Goal: Task Accomplishment & Management: Use online tool/utility

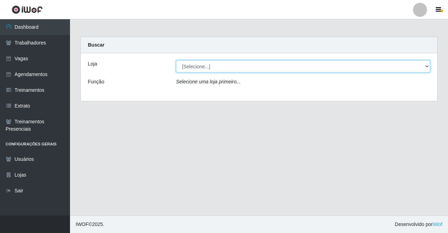
drag, startPoint x: 183, startPoint y: 70, endPoint x: 190, endPoint y: 67, distance: 7.7
click at [190, 67] on select "[Selecione...] Famiglia [PERSON_NAME] - Ristorante [PERSON_NAME]" at bounding box center [303, 66] width 254 height 12
select select "267"
click at [176, 60] on select "[Selecione...] Famiglia [PERSON_NAME] - Ristorante [PERSON_NAME]" at bounding box center [303, 66] width 254 height 12
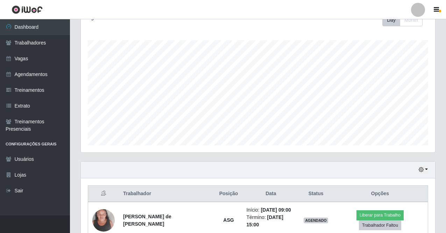
scroll to position [139, 0]
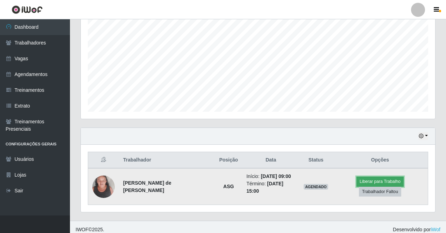
click at [356, 186] on button "Liberar para Trabalho" at bounding box center [379, 181] width 47 height 10
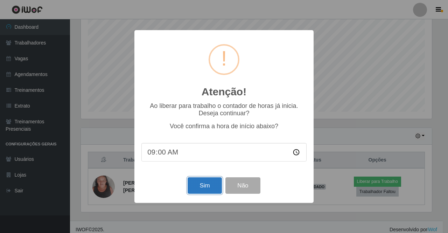
click at [195, 183] on button "Sim" at bounding box center [204, 185] width 34 height 16
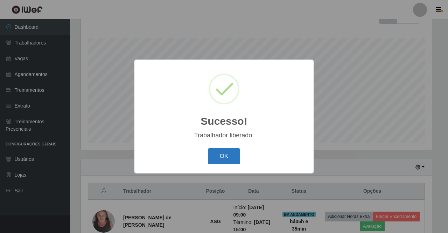
click at [230, 157] on button "OK" at bounding box center [224, 156] width 33 height 16
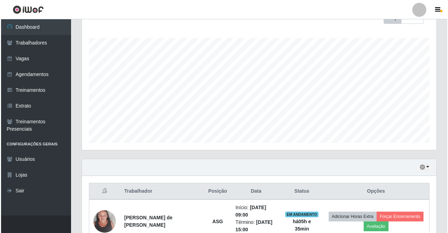
scroll to position [144, 0]
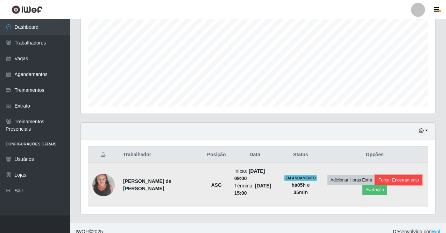
click at [382, 177] on button "Forçar Encerramento" at bounding box center [398, 180] width 47 height 10
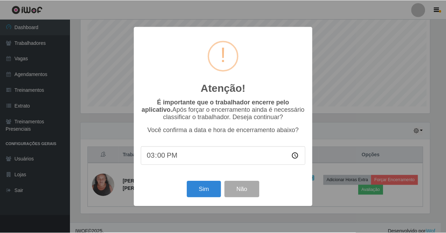
scroll to position [145, 351]
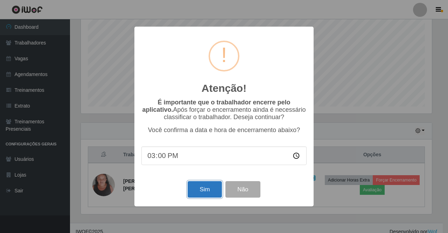
click at [200, 192] on button "Sim" at bounding box center [204, 189] width 34 height 16
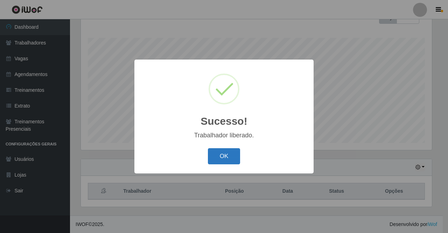
click at [224, 157] on button "OK" at bounding box center [224, 156] width 33 height 16
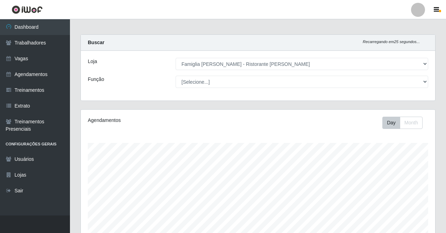
scroll to position [107, 0]
